Goal: Task Accomplishment & Management: Manage account settings

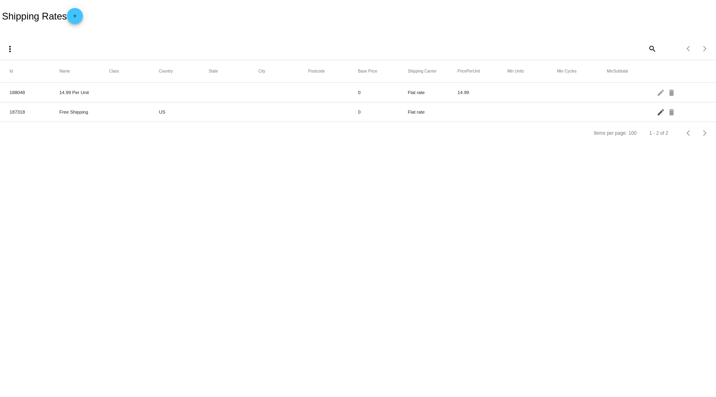
click at [659, 112] on mat-icon "edit" at bounding box center [662, 112] width 10 height 12
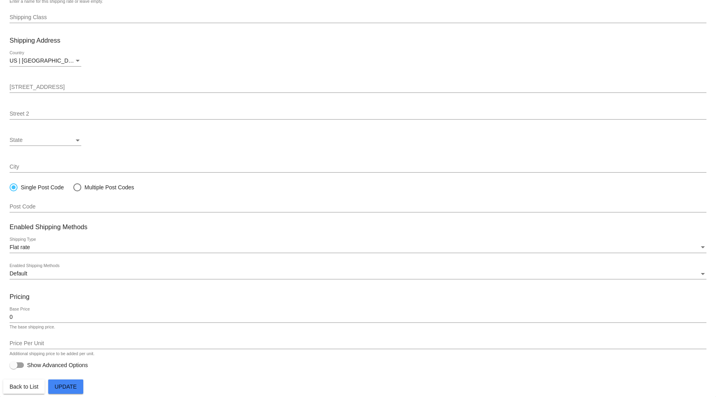
scroll to position [58, 0]
click at [75, 137] on div "State" at bounding box center [77, 140] width 7 height 6
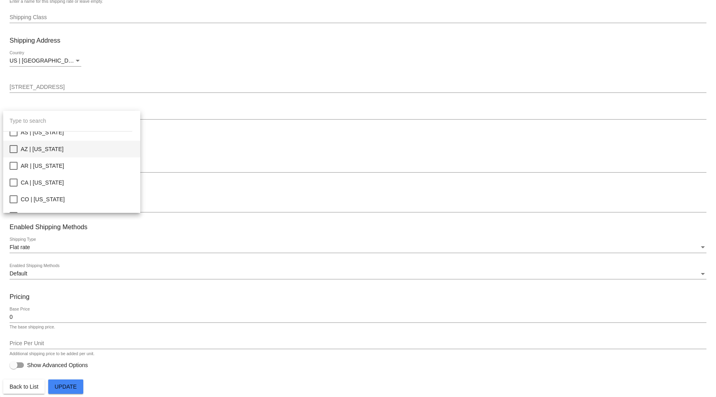
click at [61, 149] on span "AZ | Arizona" at bounding box center [77, 149] width 113 height 17
click at [78, 389] on div at bounding box center [358, 198] width 716 height 397
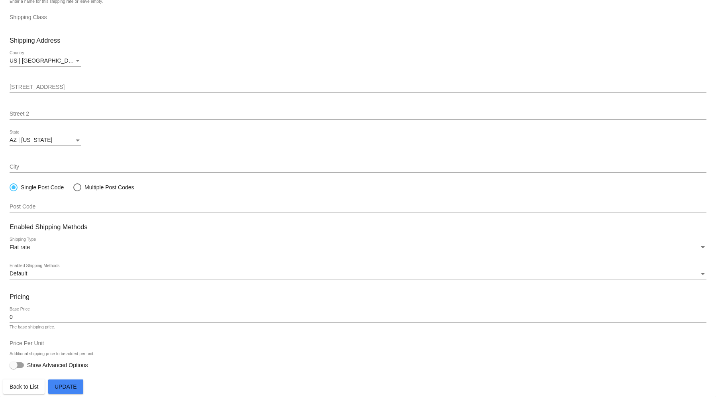
click at [73, 387] on span "Update" at bounding box center [66, 386] width 22 height 6
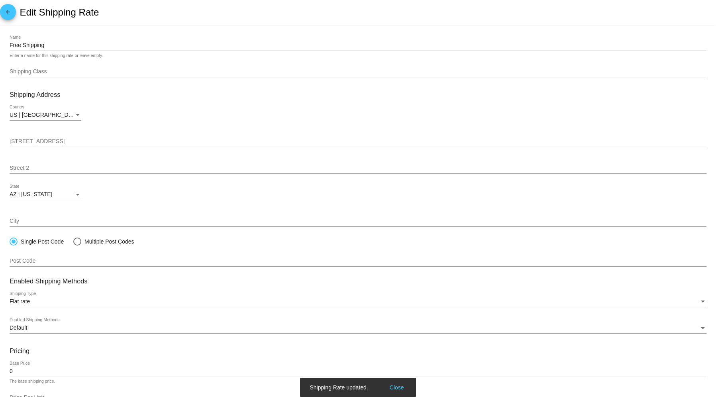
scroll to position [0, 0]
click at [3, 19] on mat-icon "arrow_back" at bounding box center [8, 15] width 10 height 10
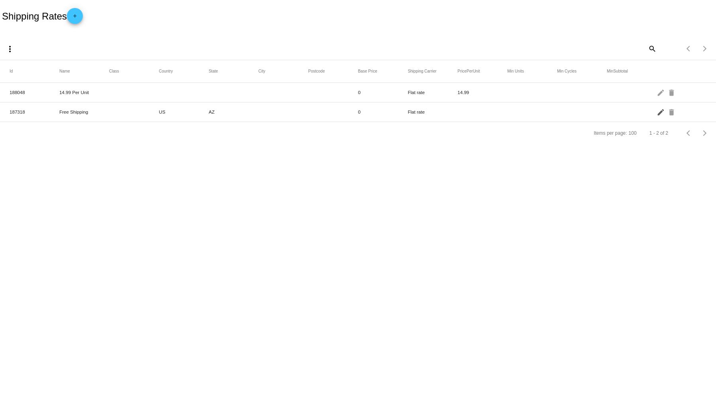
click at [659, 118] on mat-icon "edit" at bounding box center [662, 112] width 10 height 12
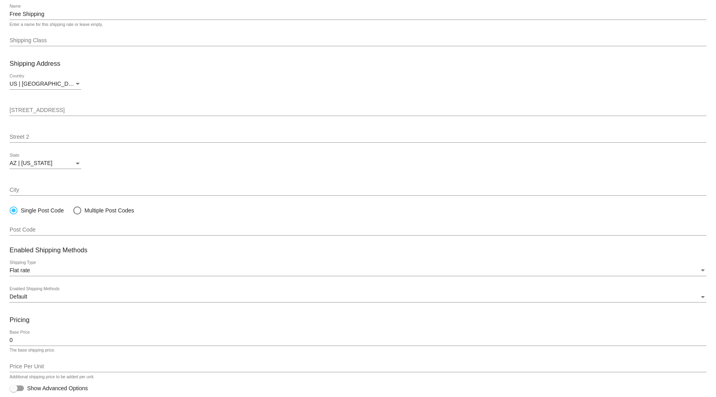
scroll to position [58, 0]
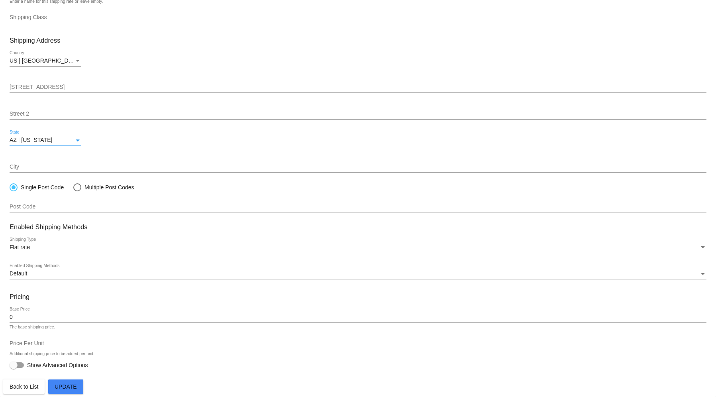
click at [66, 141] on div "AZ | Arizona" at bounding box center [42, 140] width 65 height 6
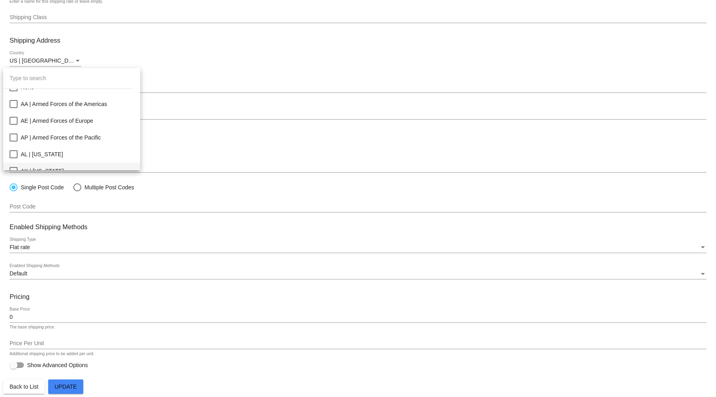
scroll to position [0, 0]
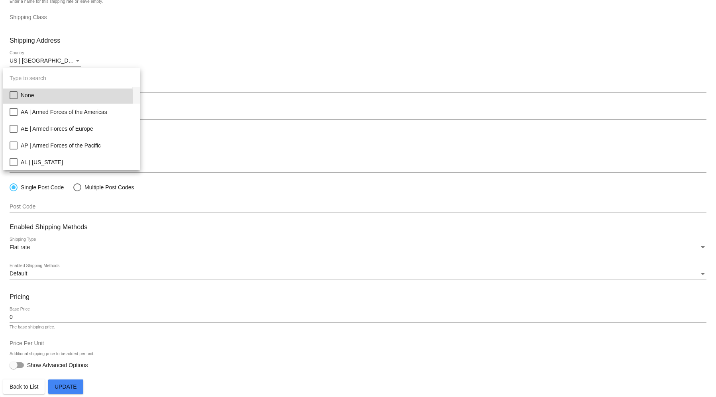
click at [58, 97] on span "None" at bounding box center [77, 95] width 113 height 17
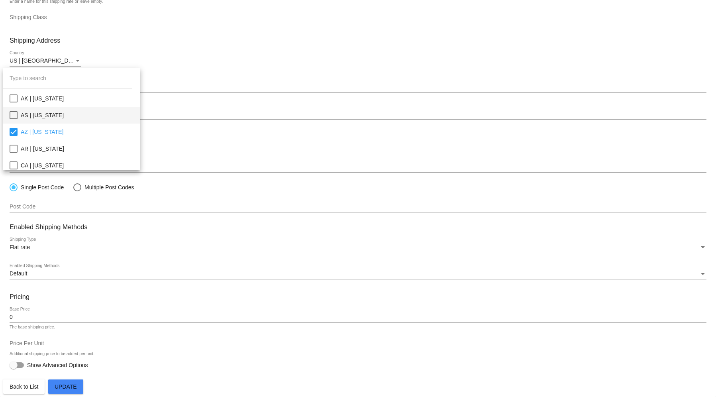
scroll to position [106, 0]
click at [372, 122] on div at bounding box center [358, 198] width 716 height 397
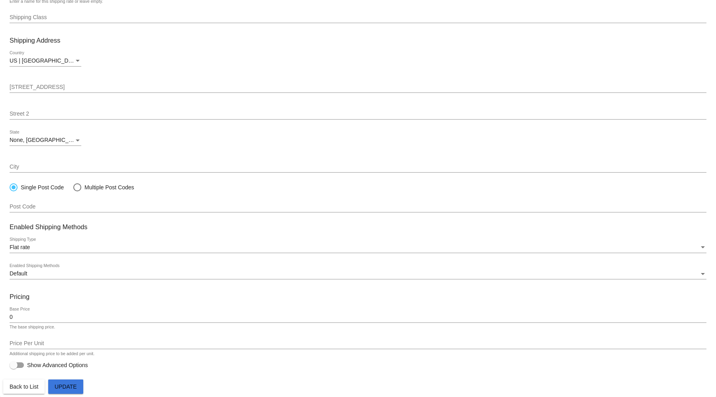
drag, startPoint x: 65, startPoint y: 384, endPoint x: 75, endPoint y: 379, distance: 11.4
click at [65, 384] on span "Update" at bounding box center [66, 386] width 22 height 6
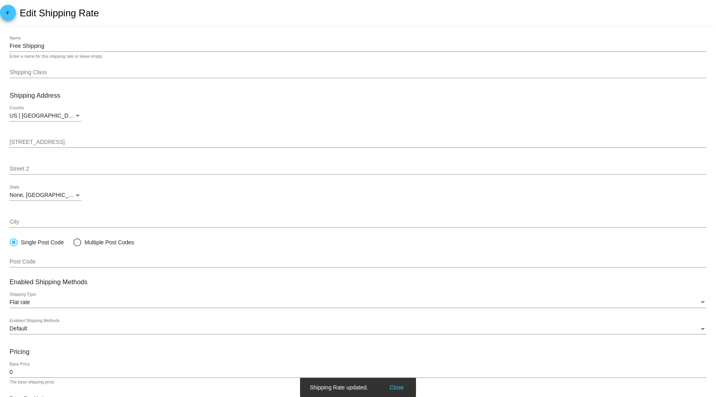
scroll to position [0, 0]
click at [14, 14] on link "arrow_back" at bounding box center [8, 13] width 16 height 16
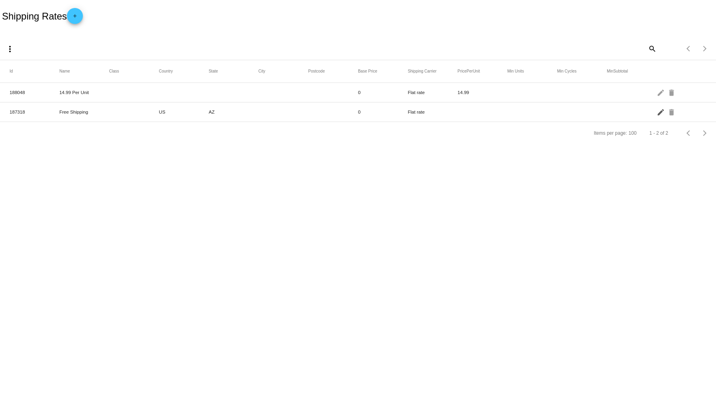
click at [662, 114] on mat-icon "edit" at bounding box center [662, 112] width 10 height 12
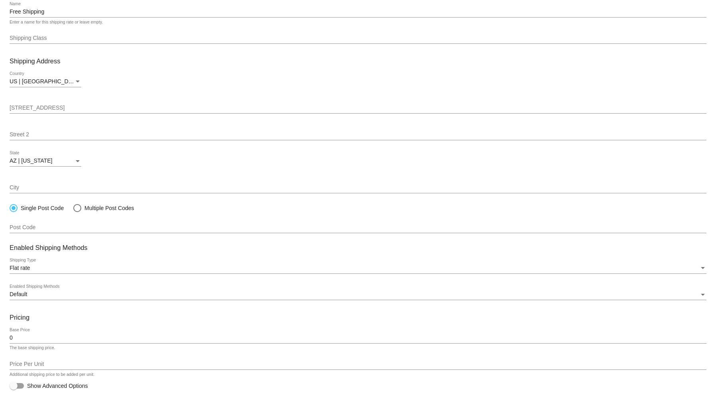
scroll to position [53, 0]
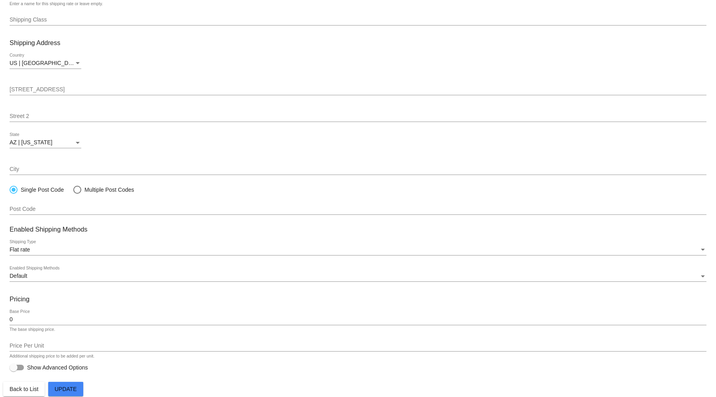
click at [53, 143] on div "AZ | Arizona" at bounding box center [42, 142] width 65 height 6
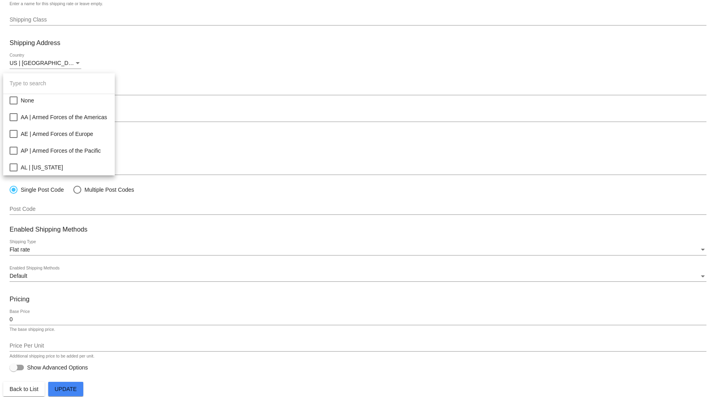
scroll to position [74, 0]
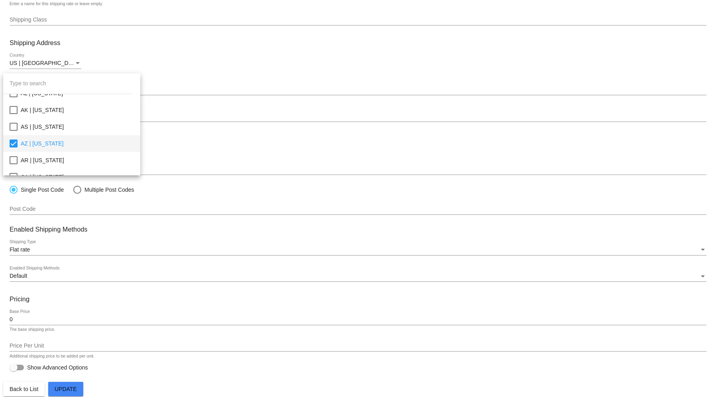
click at [14, 141] on mat-pseudo-checkbox at bounding box center [14, 143] width 8 height 8
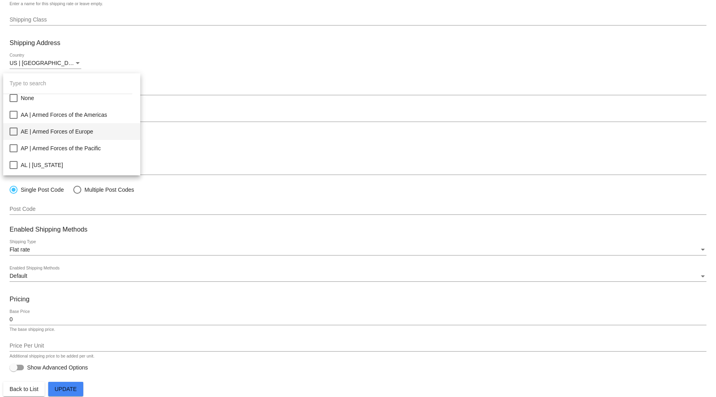
scroll to position [0, 0]
click at [32, 102] on span "None" at bounding box center [77, 100] width 113 height 17
click at [77, 389] on div at bounding box center [358, 198] width 716 height 397
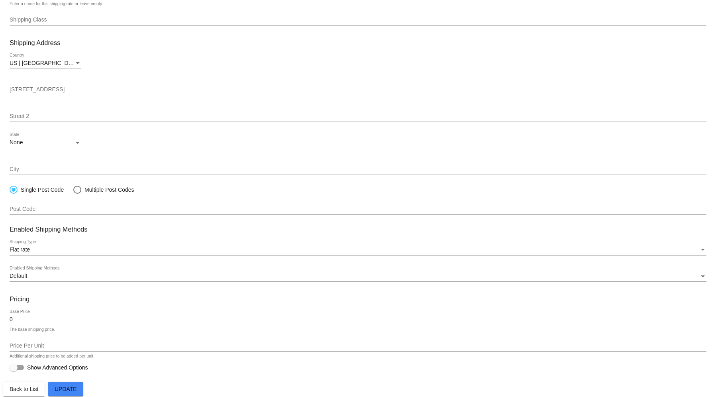
click at [68, 386] on button "Update" at bounding box center [65, 389] width 35 height 14
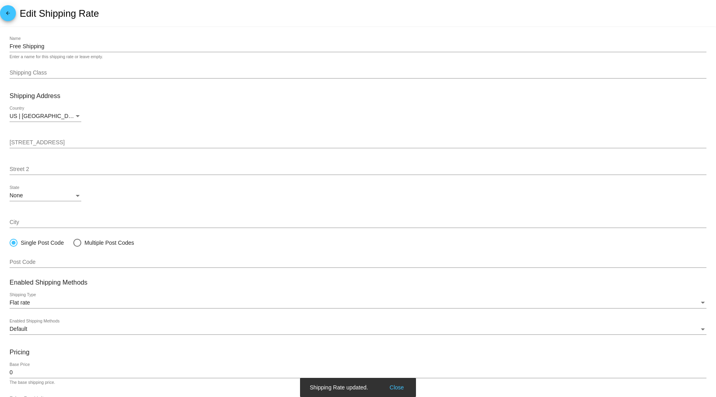
click at [8, 14] on mat-icon "arrow_back" at bounding box center [8, 15] width 10 height 10
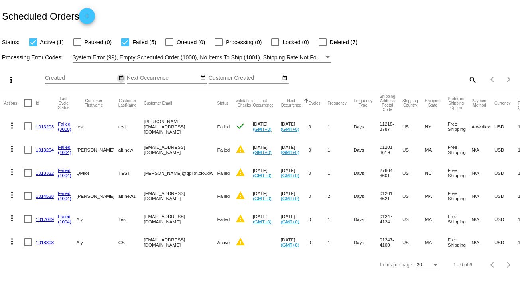
click at [121, 77] on mat-icon "date_range" at bounding box center [121, 78] width 6 height 6
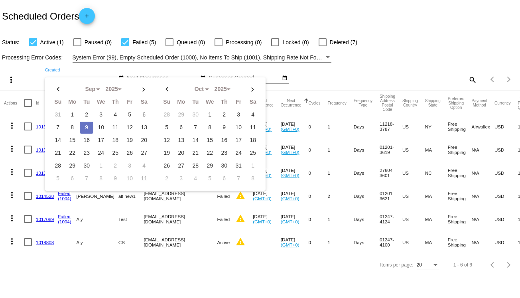
click at [88, 123] on td "9" at bounding box center [87, 128] width 14 height 12
type input "[DATE] - [DATE]"
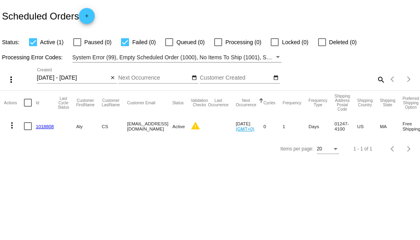
click at [52, 128] on link "1018808" at bounding box center [45, 126] width 18 height 5
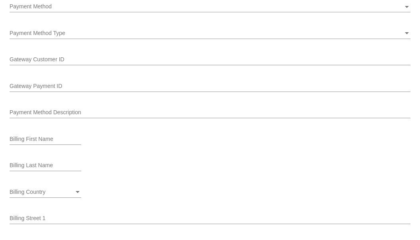
scroll to position [757, 0]
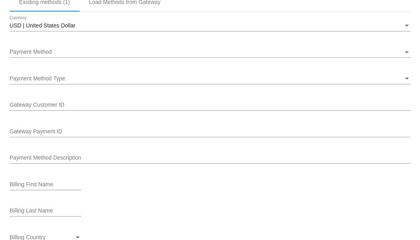
click at [118, 84] on div "Payment Method Type Payment Method Type" at bounding box center [210, 77] width 401 height 16
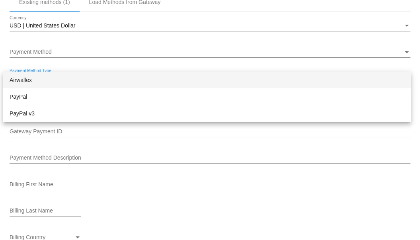
click at [124, 76] on span "Airwallex" at bounding box center [207, 80] width 395 height 17
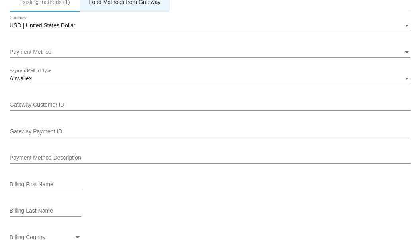
click at [153, 4] on div "Load Methods from Gateway" at bounding box center [125, 2] width 72 height 6
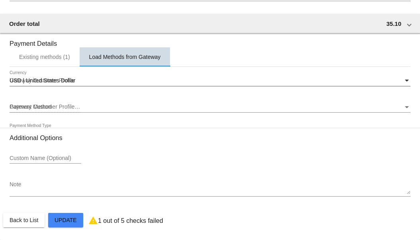
scroll to position [703, 0]
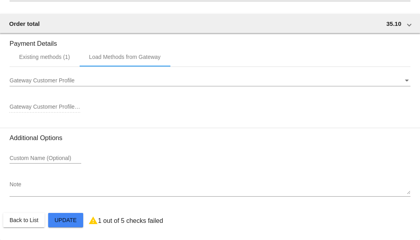
click at [107, 77] on div "Gateway Customer Profile Gateway Customer Profile" at bounding box center [210, 79] width 401 height 16
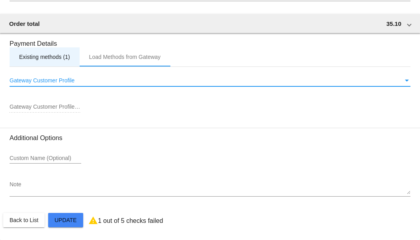
click at [48, 63] on div "Existing methods (1)" at bounding box center [45, 56] width 70 height 19
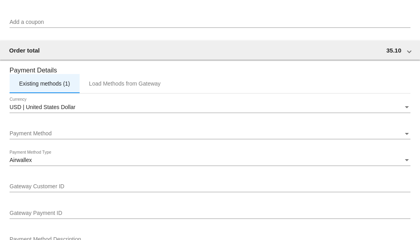
scroll to position [663, 0]
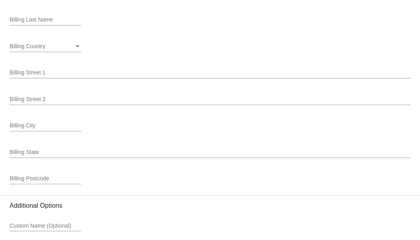
scroll to position [1019, 0]
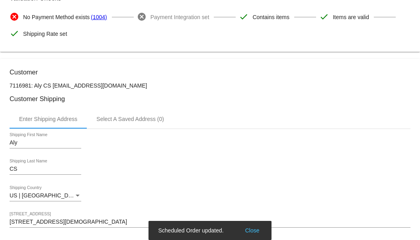
scroll to position [0, 0]
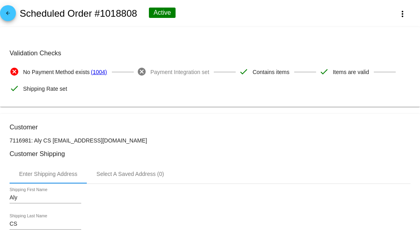
click at [10, 16] on mat-icon "arrow_back" at bounding box center [8, 15] width 10 height 10
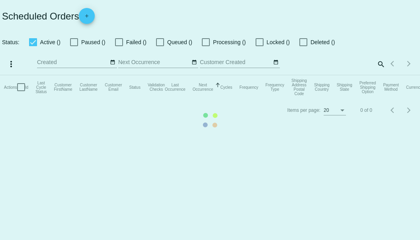
checkbox input "true"
type input "[DATE] - [DATE]"
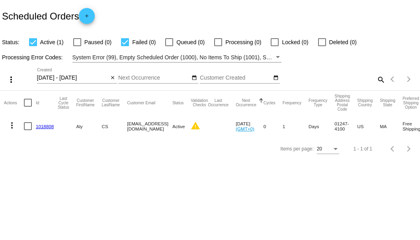
click at [40, 128] on link "1018808" at bounding box center [45, 126] width 18 height 5
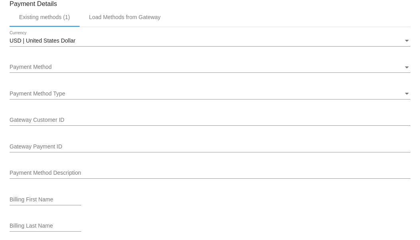
scroll to position [700, 0]
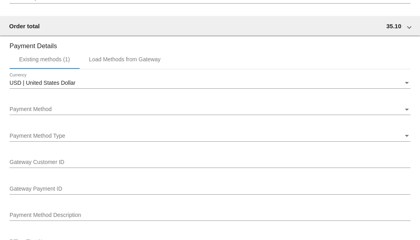
click at [154, 109] on div "Payment Method" at bounding box center [207, 109] width 394 height 6
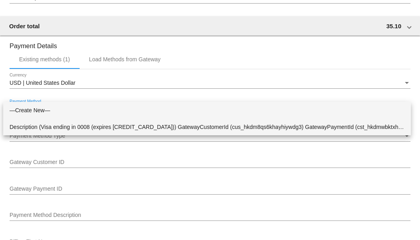
click at [153, 129] on span "Description (Visa ending in 0008 (expires 09/29)) GatewayCustomerId (cus_hkdm8q…" at bounding box center [207, 127] width 395 height 17
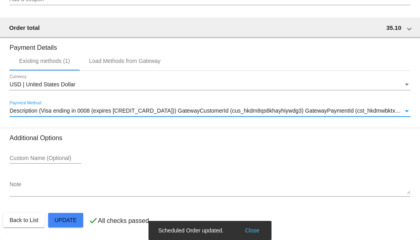
scroll to position [619, 0]
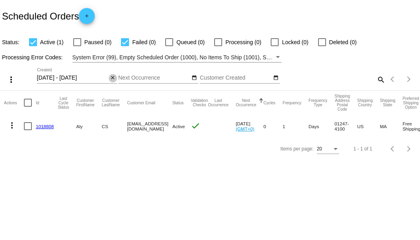
click at [114, 79] on mat-icon "close" at bounding box center [113, 78] width 6 height 6
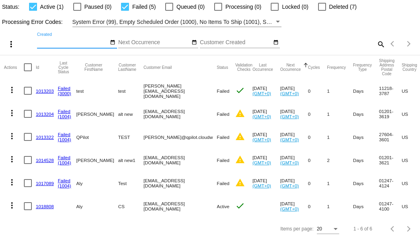
scroll to position [64, 0]
click at [41, 181] on link "1017089" at bounding box center [45, 183] width 18 height 5
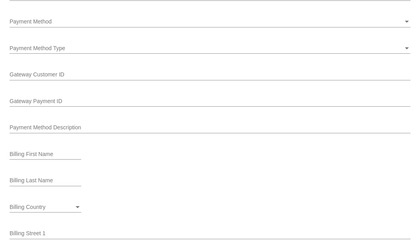
scroll to position [797, 0]
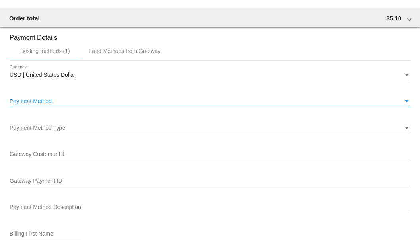
click at [156, 99] on div "Payment Method" at bounding box center [207, 101] width 394 height 6
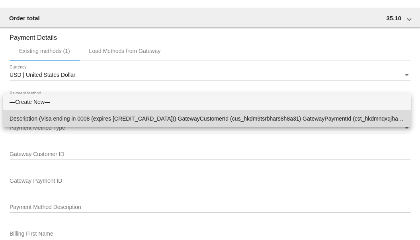
click at [162, 122] on span "Description (Visa ending in 0008 (expires [CREDIT_CARD_DATA])) GatewayCustomerI…" at bounding box center [207, 118] width 395 height 17
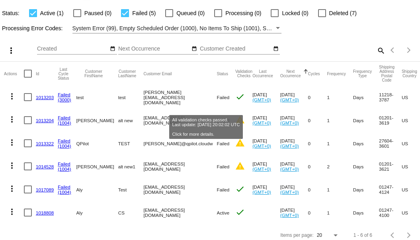
scroll to position [64, 0]
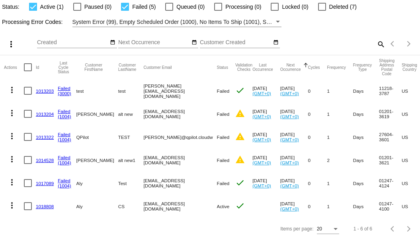
click at [45, 135] on link "1013322" at bounding box center [45, 137] width 18 height 5
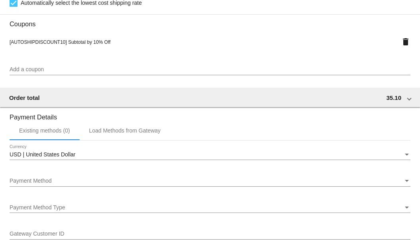
scroll to position [757, 0]
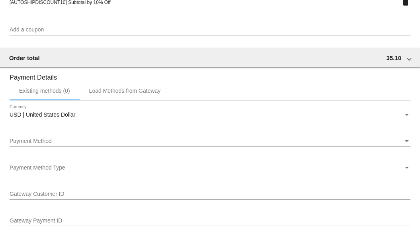
click at [244, 148] on div "Payment Method Payment Method" at bounding box center [210, 143] width 401 height 23
click at [243, 143] on div "Payment Method" at bounding box center [207, 141] width 394 height 6
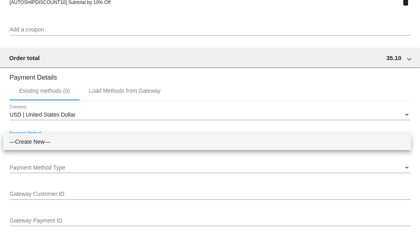
click at [243, 142] on span "—Create New—" at bounding box center [207, 142] width 395 height 17
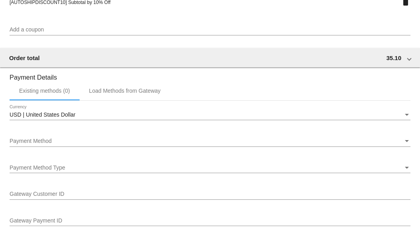
click at [243, 163] on div "Payment Method Type Payment Method Type" at bounding box center [210, 166] width 401 height 16
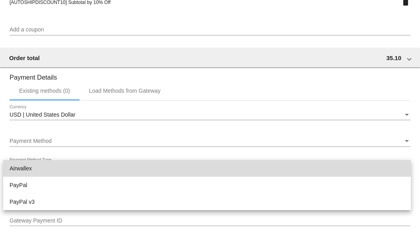
click at [236, 163] on span "Airwallex" at bounding box center [207, 168] width 395 height 17
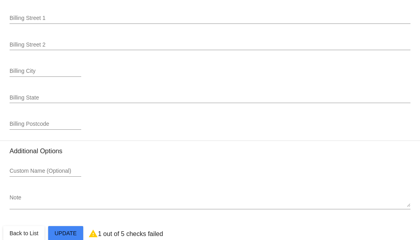
scroll to position [1107, 0]
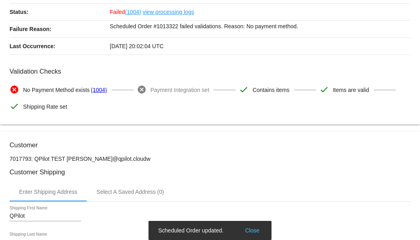
scroll to position [0, 0]
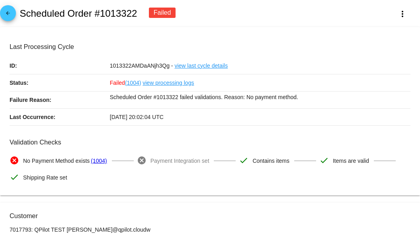
click at [10, 13] on mat-icon "arrow_back" at bounding box center [8, 15] width 10 height 10
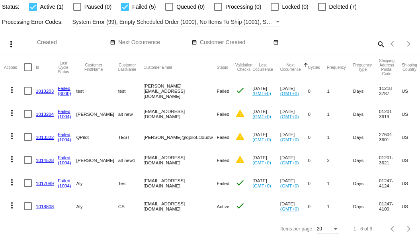
scroll to position [64, 0]
click at [45, 135] on link "1013322" at bounding box center [45, 137] width 18 height 5
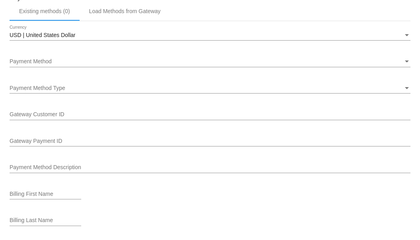
scroll to position [717, 0]
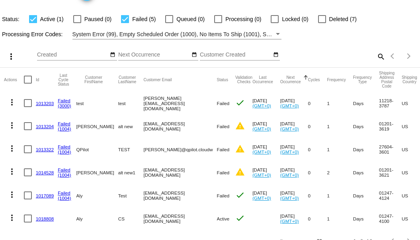
scroll to position [40, 0]
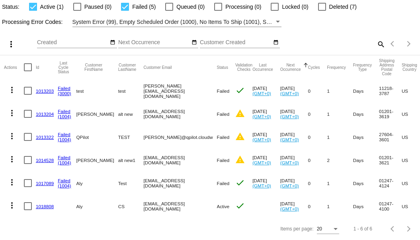
click at [45, 163] on link "1014528" at bounding box center [45, 160] width 18 height 5
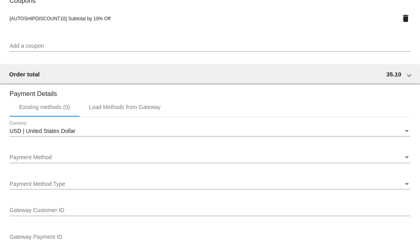
scroll to position [757, 0]
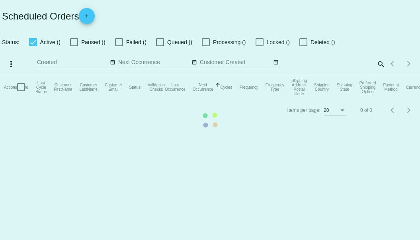
checkbox input "true"
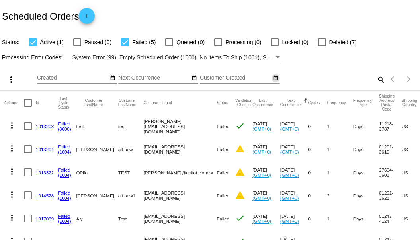
click at [273, 81] on mat-icon "date_range" at bounding box center [276, 78] width 6 height 6
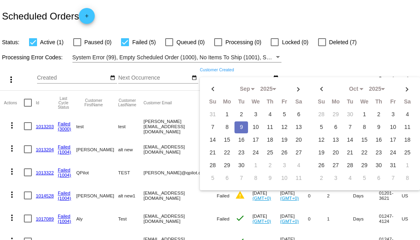
click at [235, 134] on td "9" at bounding box center [242, 128] width 14 height 12
type input "[DATE] - [DATE]"
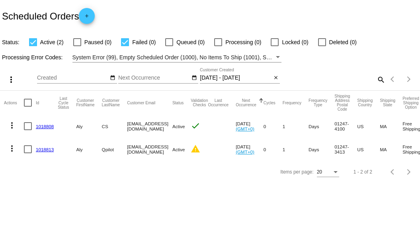
click at [45, 151] on link "1018813" at bounding box center [45, 149] width 18 height 5
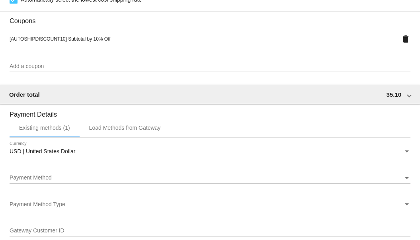
scroll to position [620, 0]
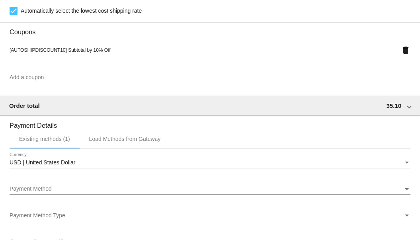
click at [164, 189] on div "Payment Method" at bounding box center [207, 189] width 394 height 6
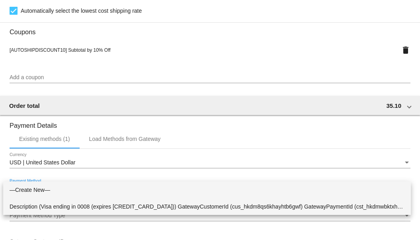
click at [173, 206] on span "Description (Visa ending in 0008 (expires [CREDIT_CARD_DATA])) GatewayCustomerI…" at bounding box center [207, 206] width 395 height 17
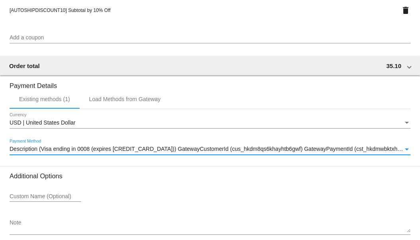
scroll to position [699, 0]
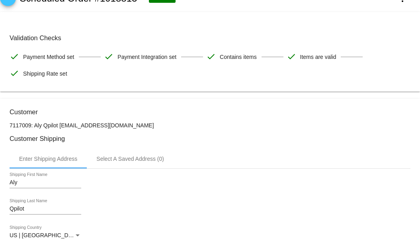
scroll to position [0, 0]
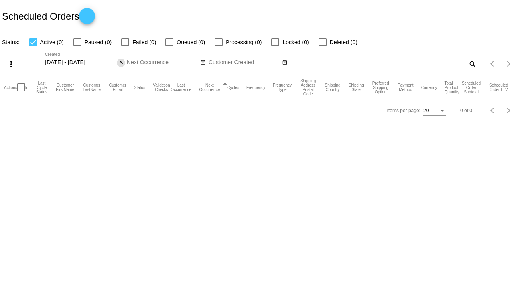
click at [120, 63] on mat-icon "close" at bounding box center [121, 62] width 6 height 6
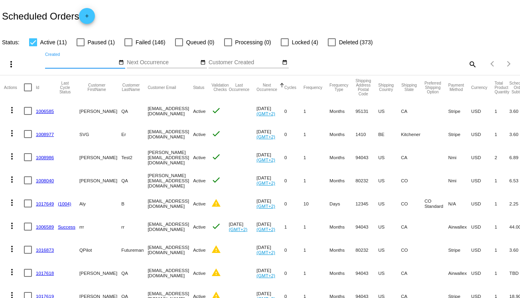
click at [45, 203] on link "1017649" at bounding box center [45, 203] width 18 height 5
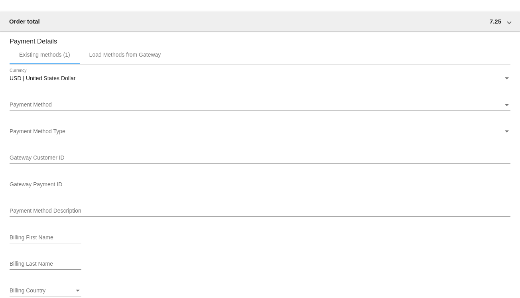
scroll to position [638, 0]
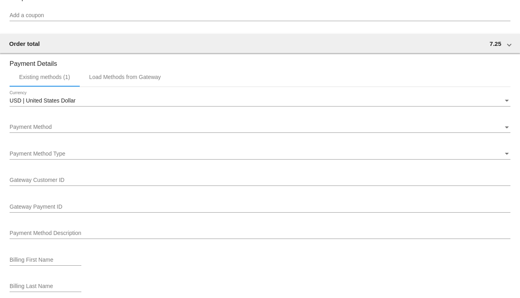
click at [136, 128] on div "Payment Method" at bounding box center [256, 127] width 493 height 6
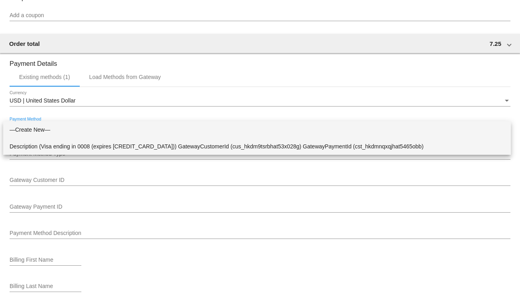
click at [124, 143] on span "Description (Visa ending in 0008 (expires 09/29)) GatewayCustomerId (cus_hkdm9t…" at bounding box center [257, 146] width 495 height 17
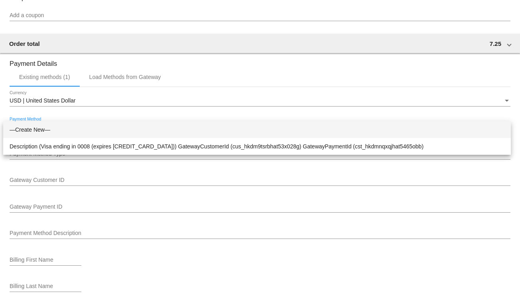
scroll to position [599, 0]
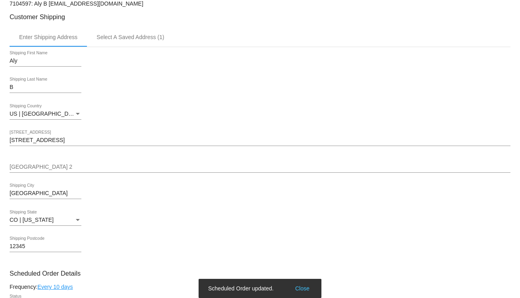
scroll to position [0, 0]
